Goal: Check status: Check status

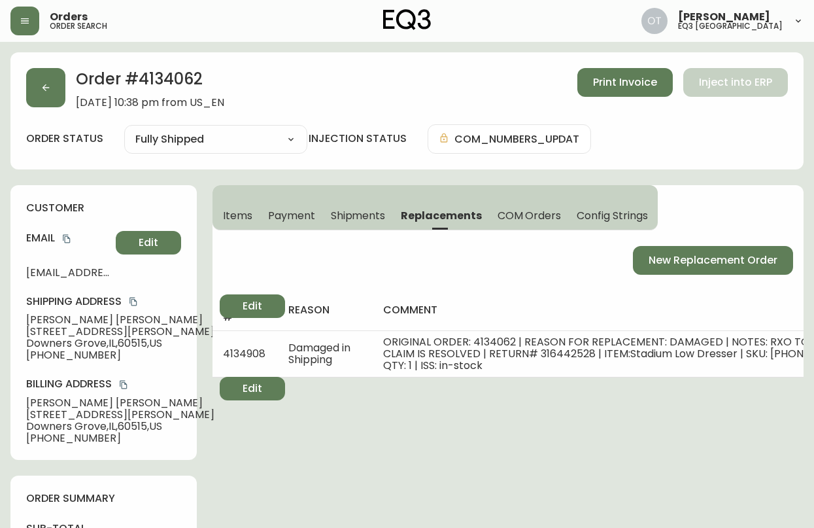
select select "FULLY_SHIPPED"
click at [46, 92] on icon "button" at bounding box center [46, 87] width 10 height 10
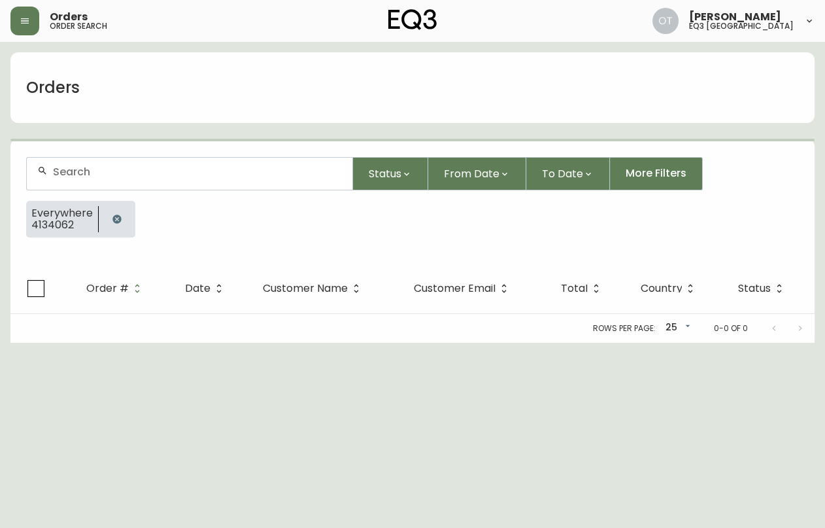
click at [76, 173] on input "text" at bounding box center [197, 171] width 289 height 12
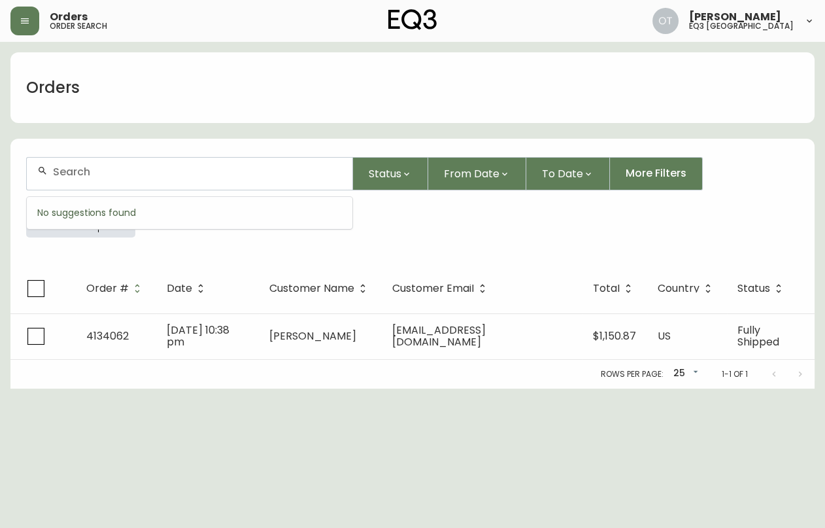
paste input "4134288"
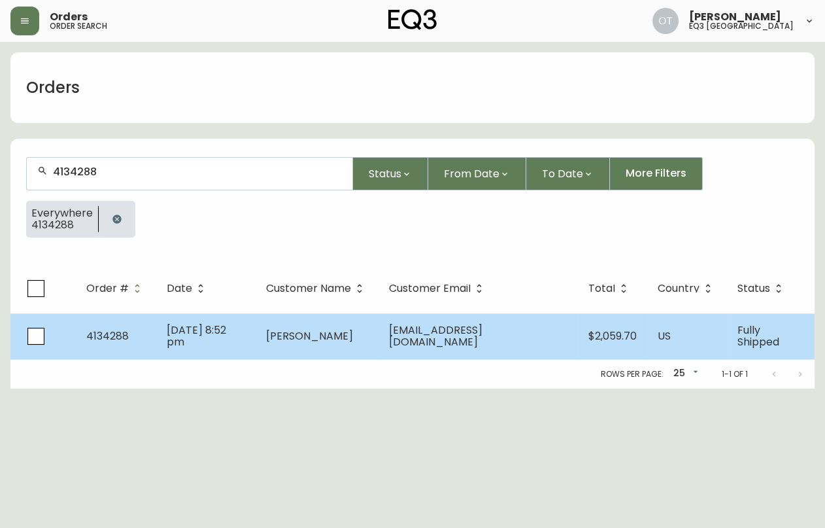
type input "4134288"
click at [195, 332] on span "[DATE] 8:52 pm" at bounding box center [196, 335] width 59 height 27
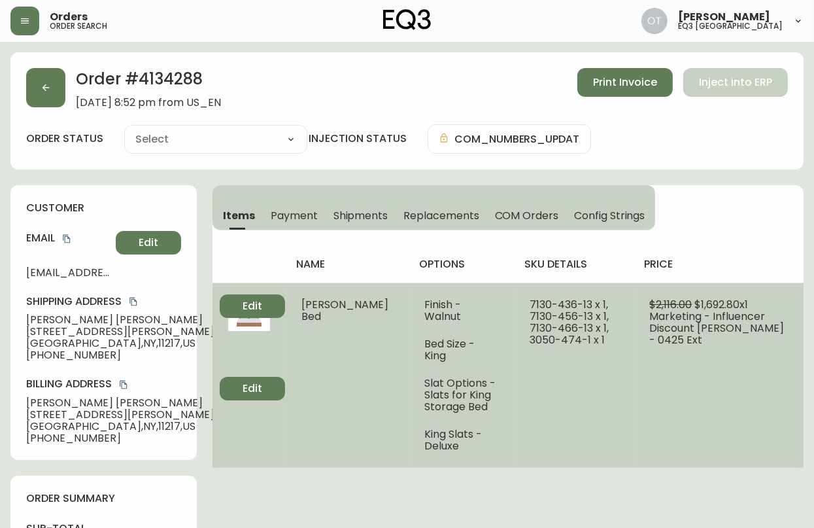
type input "Fully Shipped"
select select "FULLY_SHIPPED"
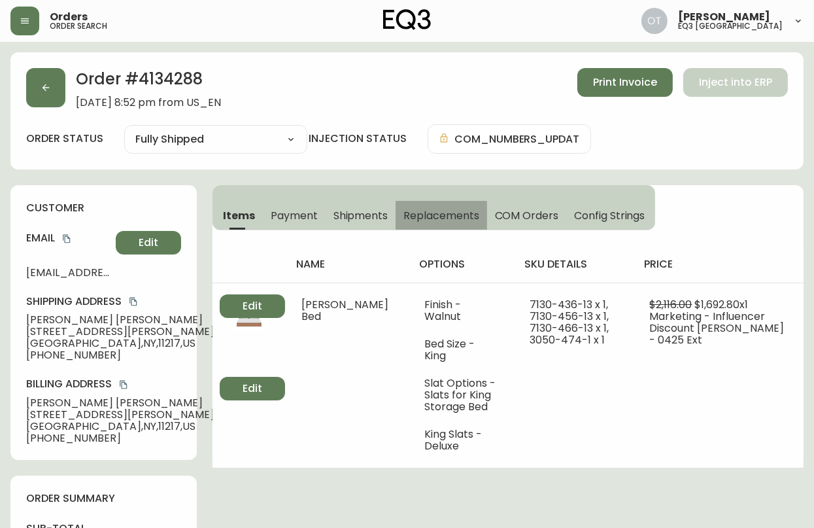
click at [443, 216] on span "Replacements" at bounding box center [440, 216] width 75 height 14
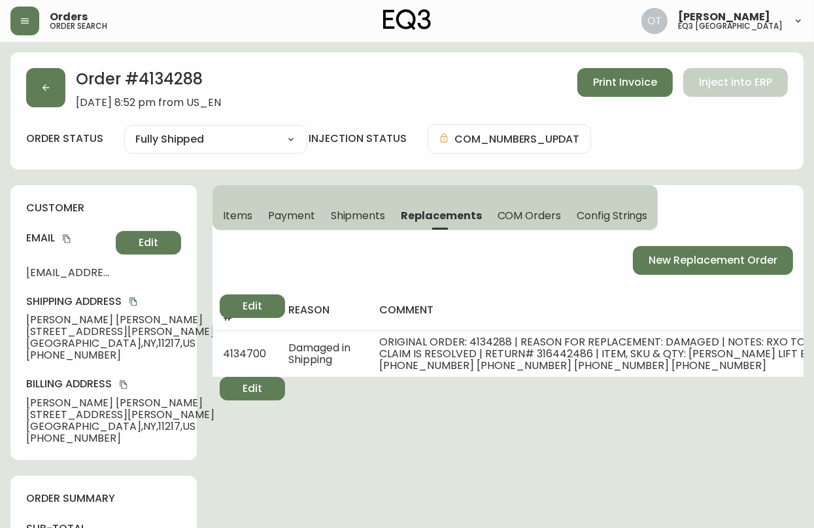
click at [226, 209] on span "Items" at bounding box center [237, 216] width 29 height 14
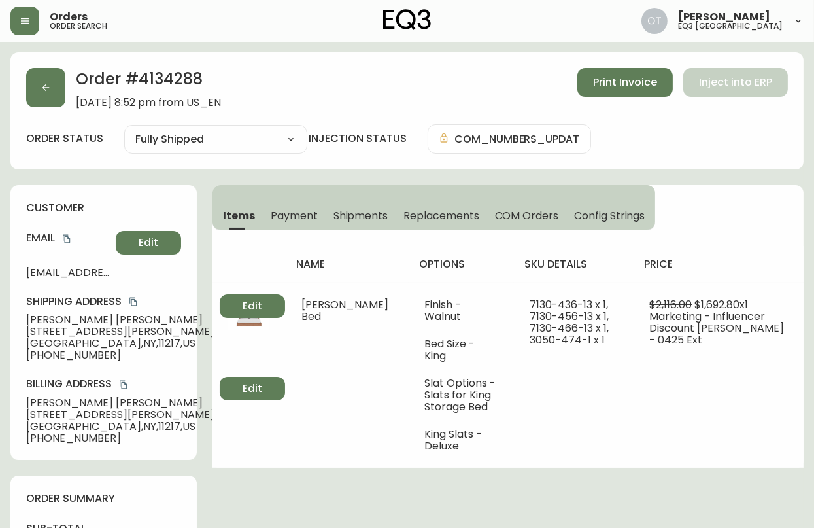
click at [430, 211] on span "Replacements" at bounding box center [440, 216] width 75 height 14
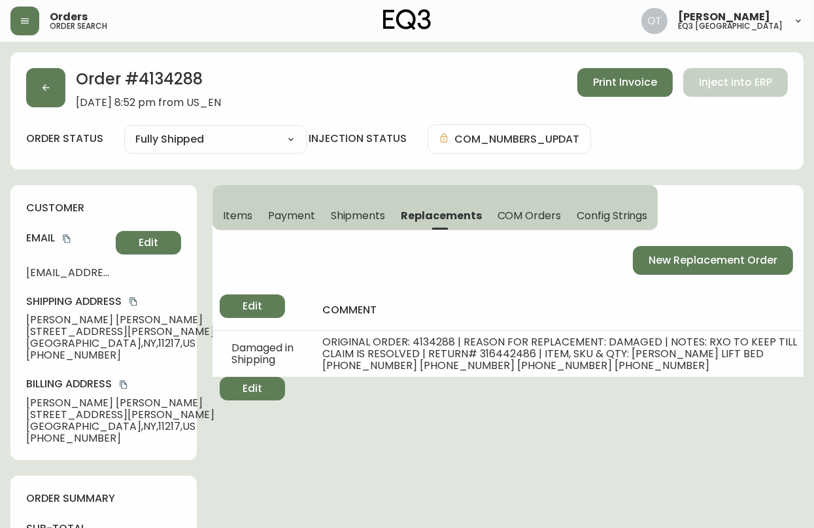
scroll to position [0, 78]
